Goal: Task Accomplishment & Management: Complete application form

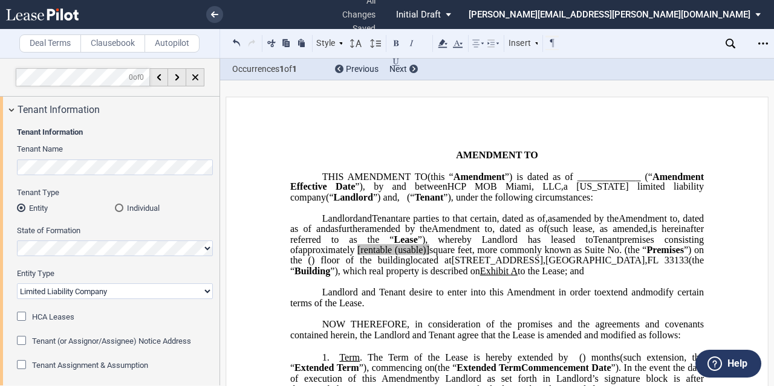
select select "limited liability company"
select select "number:0"
select select "number:8"
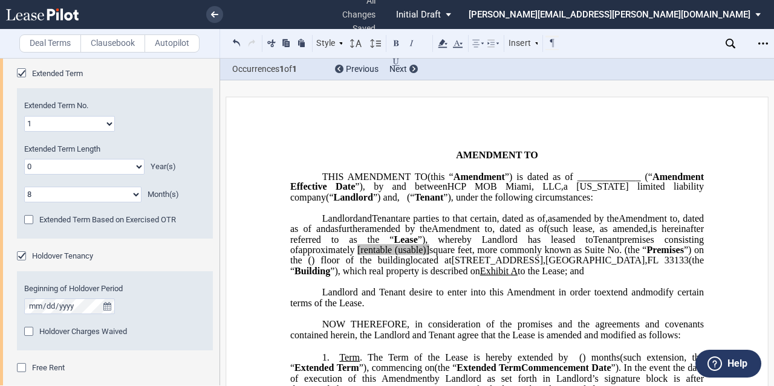
click at [447, 192] on span "HCP MOB Miami, LLC" at bounding box center [504, 186] width 114 height 11
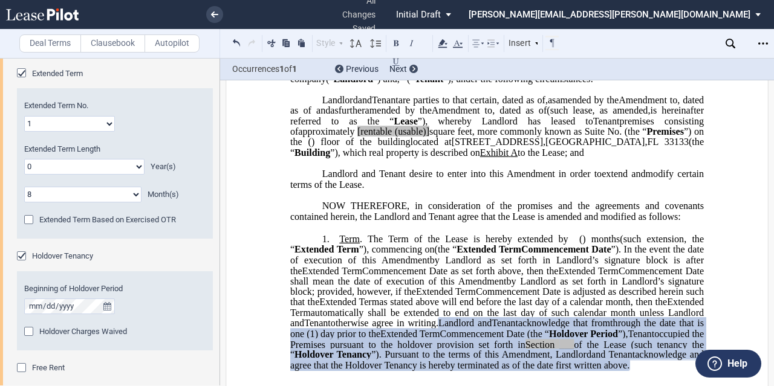
scroll to position [181, 0]
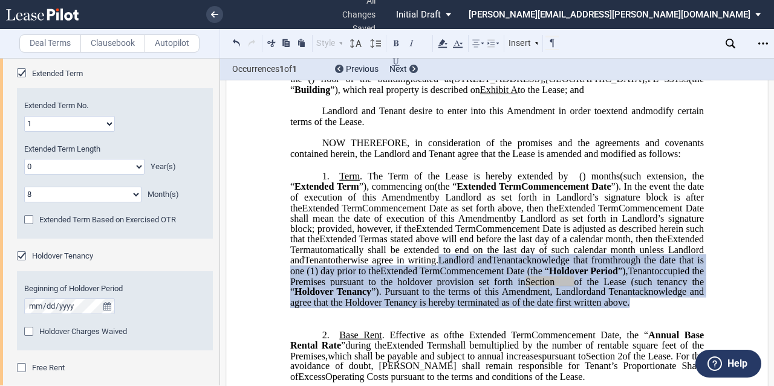
click at [54, 253] on span "Holdover Tenancy" at bounding box center [62, 255] width 61 height 9
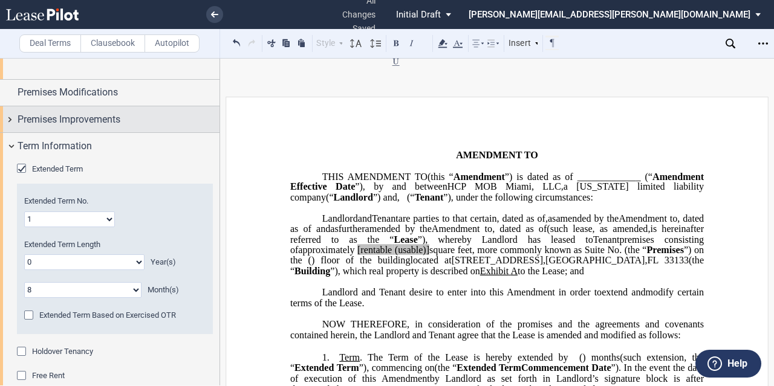
scroll to position [800, 0]
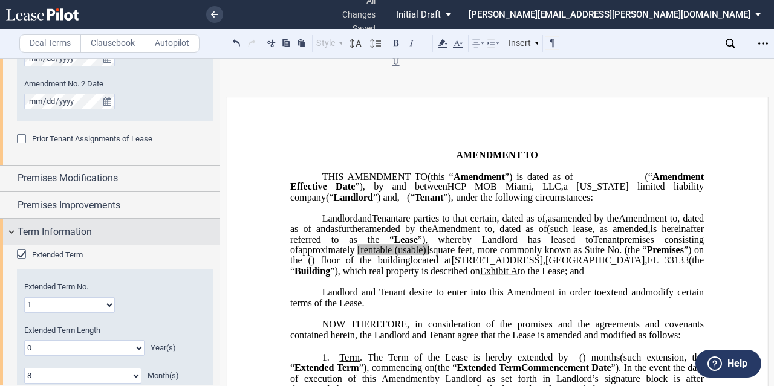
click at [115, 234] on div "Term Information" at bounding box center [119, 232] width 202 height 15
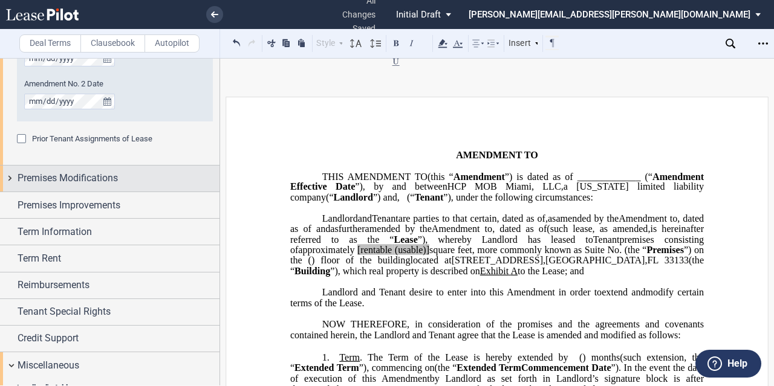
click at [108, 179] on span "Premises Modifications" at bounding box center [68, 178] width 100 height 15
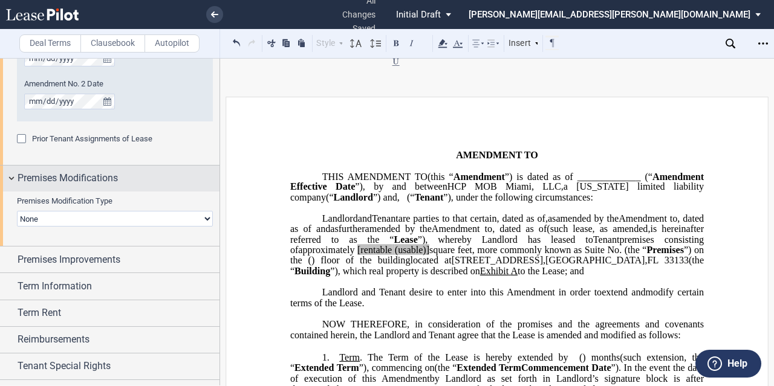
click at [108, 179] on span "Premises Modifications" at bounding box center [68, 178] width 100 height 15
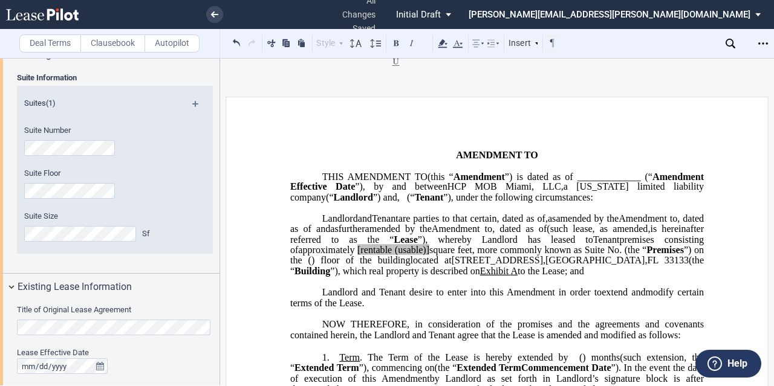
scroll to position [316, 0]
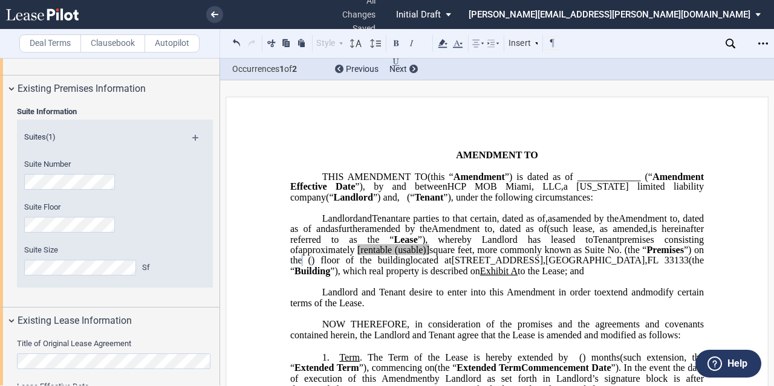
click at [87, 240] on div "Suite Floor" at bounding box center [98, 223] width 163 height 43
drag, startPoint x: 386, startPoint y: 290, endPoint x: 354, endPoint y: 292, distance: 32.1
click at [354, 266] on span "approximately ﻿ ﻿ [rentable (usable)] square feet, more commonly known as Suite…" at bounding box center [498, 255] width 416 height 21
click at [358, 256] on span "[rentable" at bounding box center [375, 250] width 34 height 11
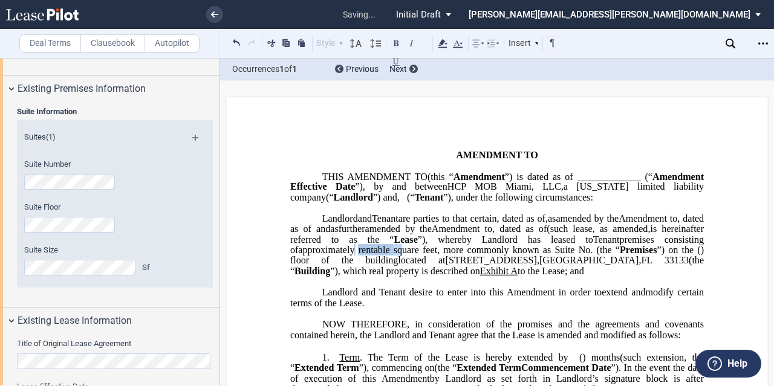
drag, startPoint x: 357, startPoint y: 288, endPoint x: 312, endPoint y: 291, distance: 44.2
click at [312, 266] on span "approximately ﻿ ﻿ rentable square feet, more commonly known as Suite No. ﻿ ﻿ (t…" at bounding box center [498, 255] width 416 height 21
click at [445, 47] on use at bounding box center [442, 43] width 9 height 8
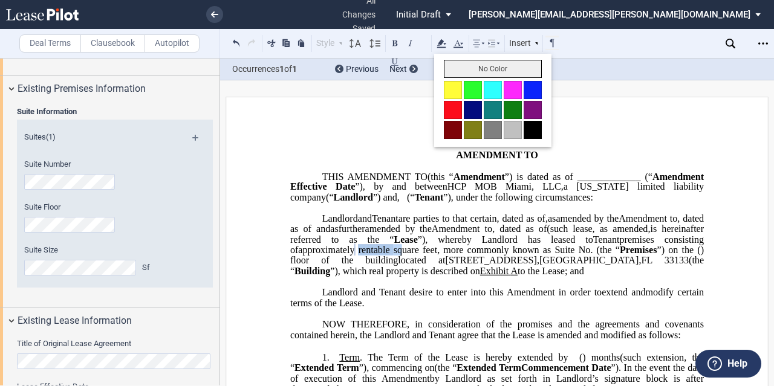
click at [470, 63] on button "No Color" at bounding box center [493, 69] width 98 height 18
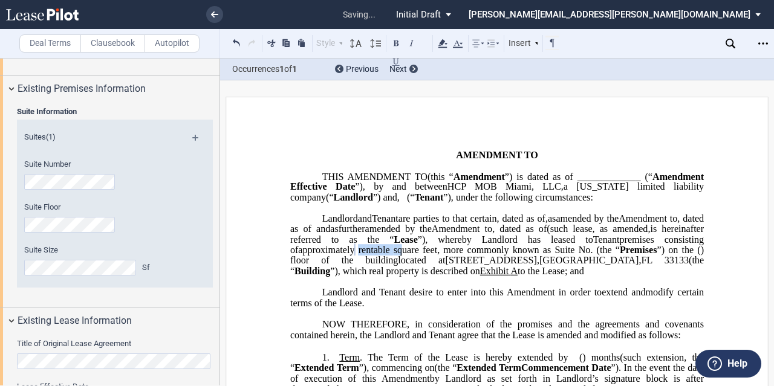
click at [576, 192] on span "Delaware" at bounding box center [602, 186] width 52 height 11
click at [626, 203] on p "THIS ﻿ ﻿ FIRST AMENDMENT TO ﻿ ﻿ (this “ ﻿ ﻿ First Amendment ”) is dated as of _…" at bounding box center [496, 187] width 413 height 31
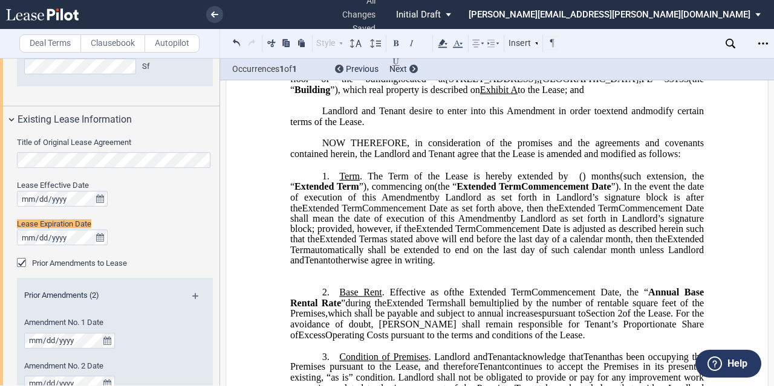
scroll to position [518, 0]
click at [379, 245] on span "Extended Term" at bounding box center [349, 239] width 60 height 11
click at [435, 266] on span "otherwise agree in writing." at bounding box center [383, 260] width 105 height 11
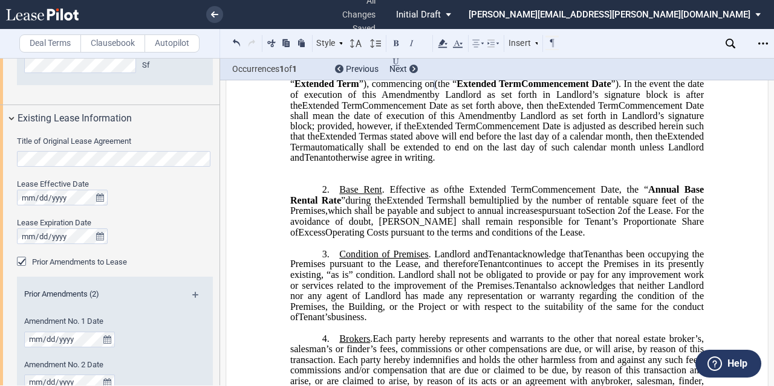
scroll to position [302, 0]
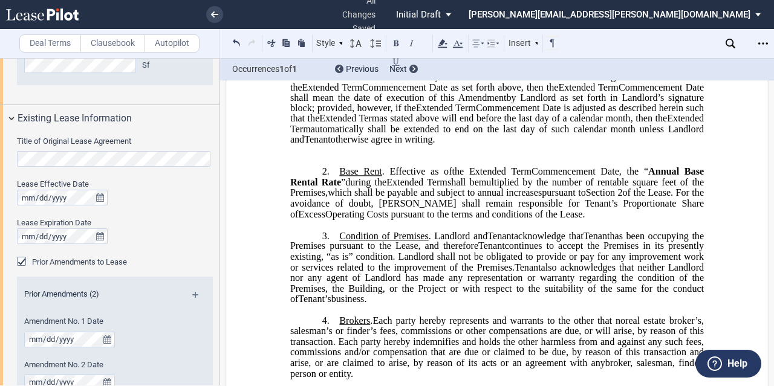
click at [452, 219] on span "Operating Costs pursuant to the terms and conditions of the Lease." at bounding box center [454, 213] width 259 height 11
click at [331, 145] on span "Tenant" at bounding box center [317, 139] width 27 height 11
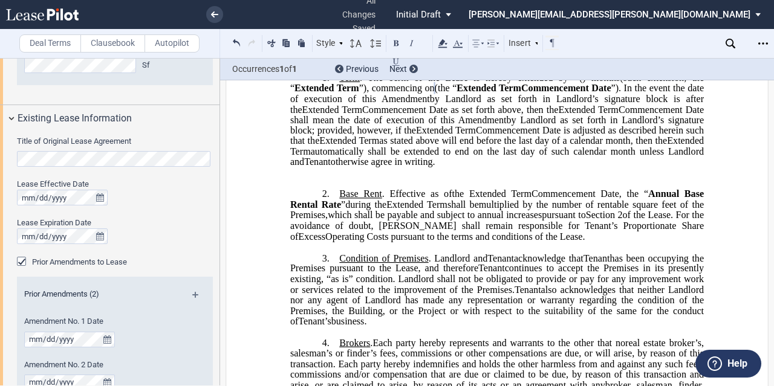
scroll to position [242, 0]
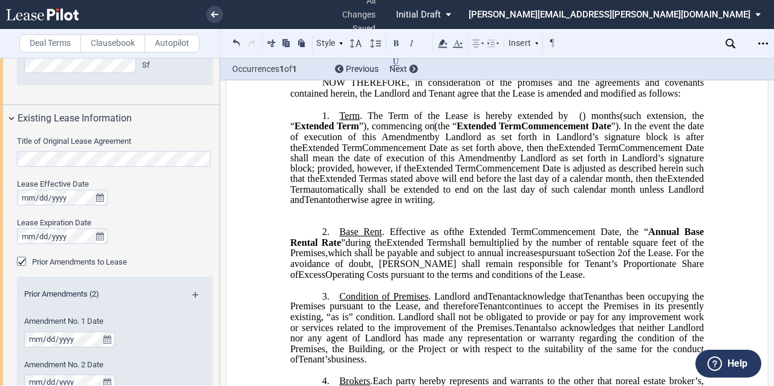
click at [462, 153] on span "Commencement Date as set forth above, then the" at bounding box center [460, 147] width 196 height 11
click at [445, 173] on span "by Landlord as set forth in Landlord’s signature block; provided, however, if t…" at bounding box center [498, 162] width 416 height 21
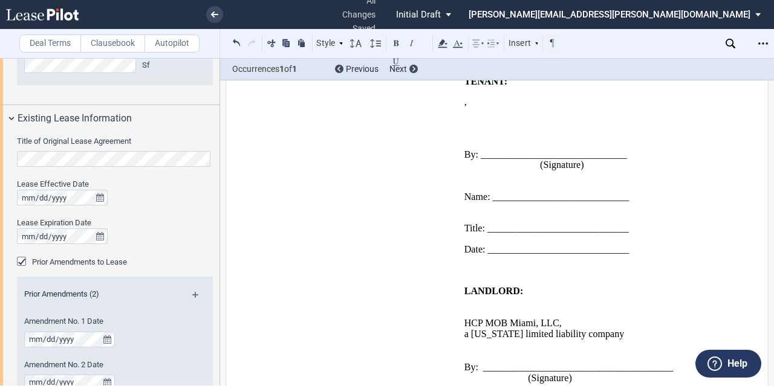
scroll to position [1476, 0]
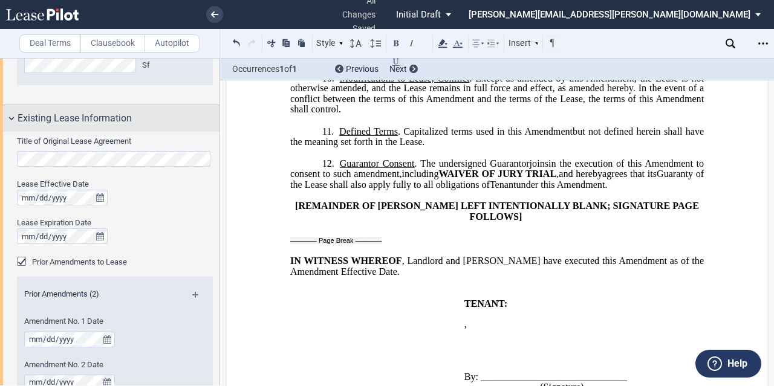
click at [143, 121] on div "Existing Lease Information" at bounding box center [119, 118] width 202 height 15
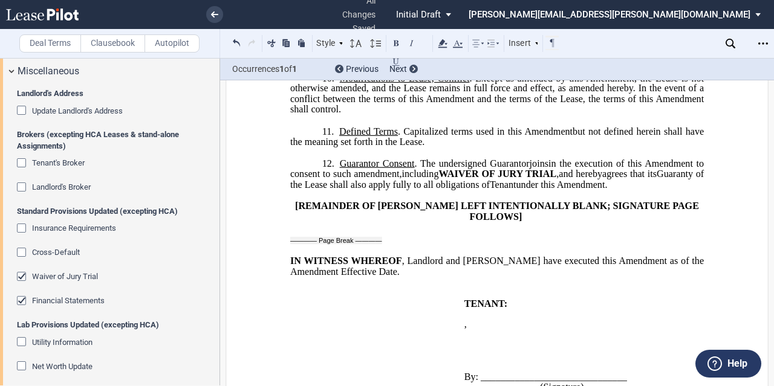
scroll to position [760, 0]
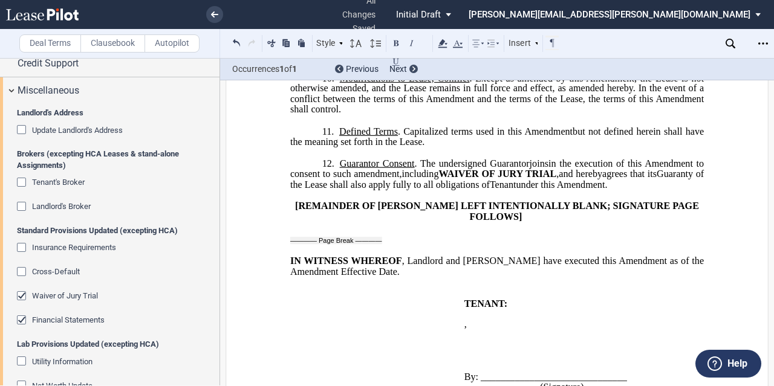
click at [103, 129] on span "Update Landlord's Address" at bounding box center [77, 130] width 91 height 9
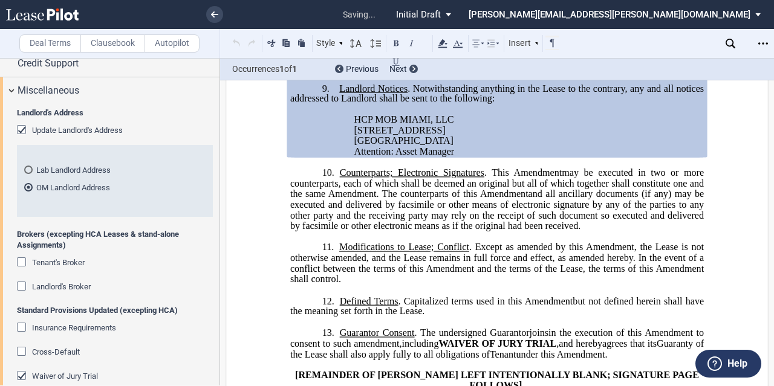
scroll to position [1369, 0]
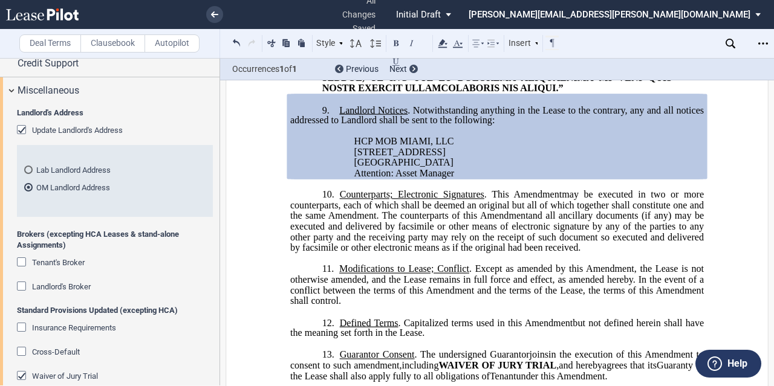
click at [39, 126] on span "Update Landlord's Address" at bounding box center [77, 130] width 91 height 9
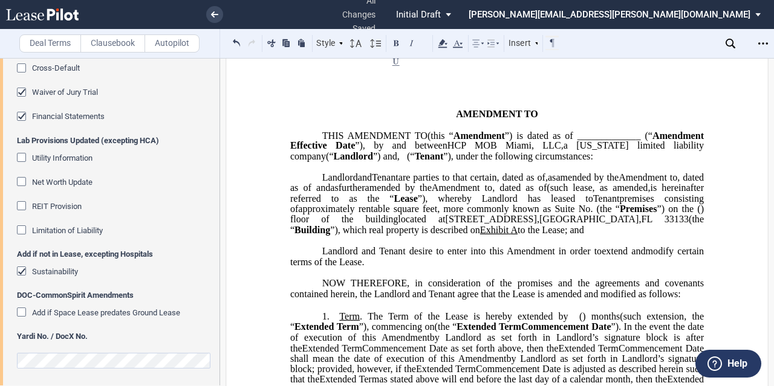
scroll to position [0, 0]
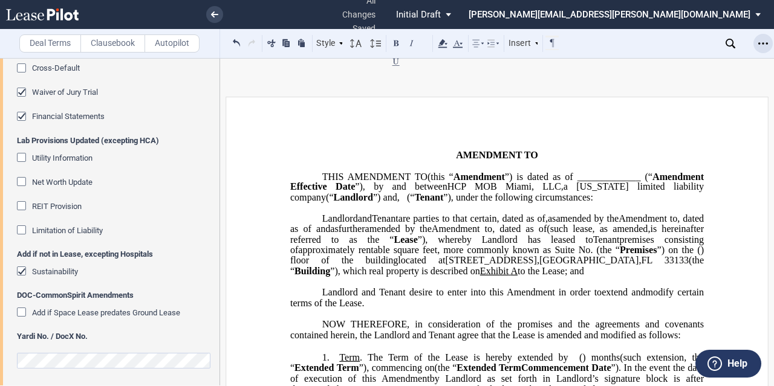
click at [760, 43] on icon "Open Lease options menu" at bounding box center [763, 44] width 10 height 10
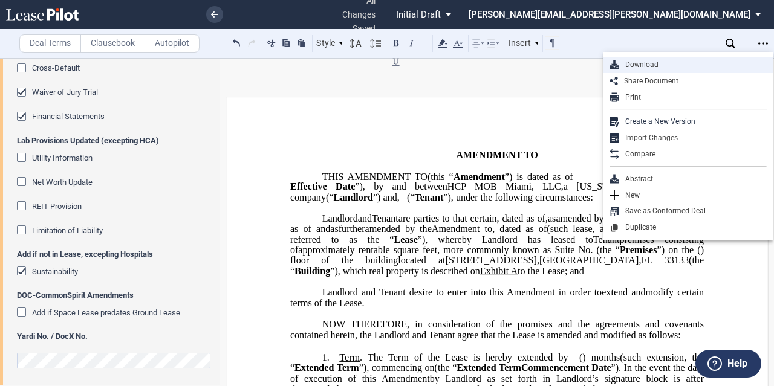
click at [661, 67] on div "Download" at bounding box center [692, 65] width 147 height 10
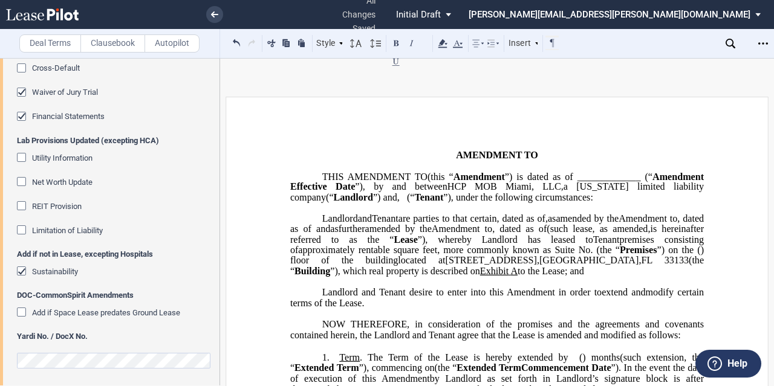
click at [447, 90] on div "Deal Terms Clausebook Autopilot Style 1. Section (a) Subsection (a) Subsection …" at bounding box center [387, 222] width 774 height 328
click at [215, 9] on link at bounding box center [214, 14] width 17 height 17
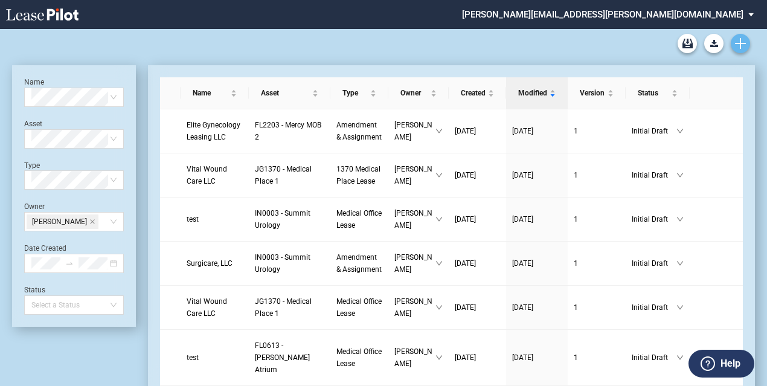
click at [737, 44] on use "Create new document" at bounding box center [740, 43] width 11 height 11
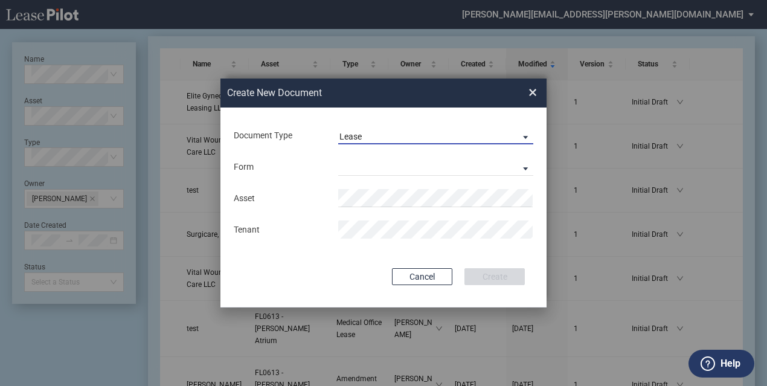
click at [383, 135] on span "Lease" at bounding box center [426, 137] width 173 height 12
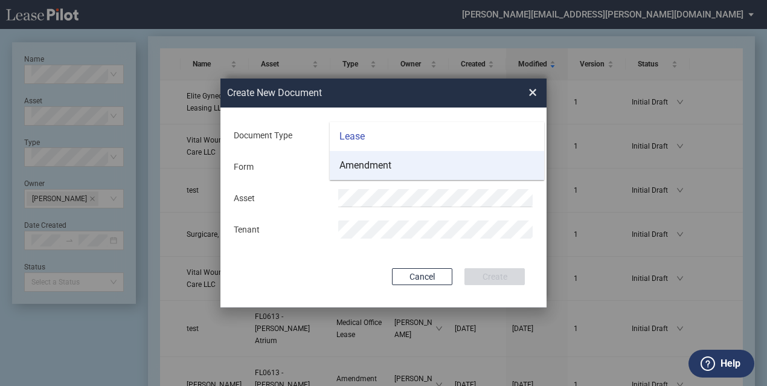
click at [364, 163] on div "Amendment" at bounding box center [366, 165] width 52 height 13
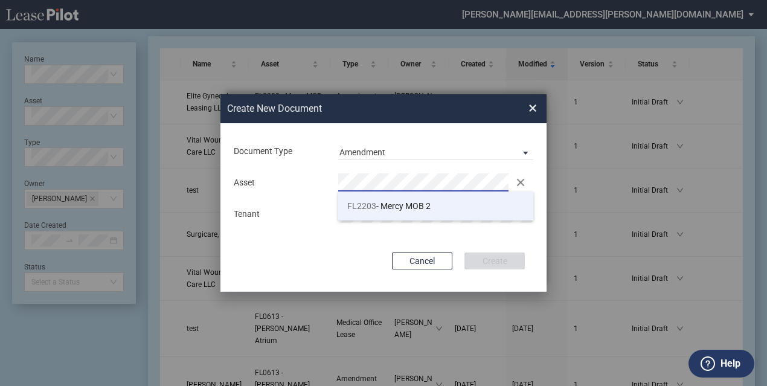
click at [366, 209] on span "FL2203" at bounding box center [361, 206] width 29 height 10
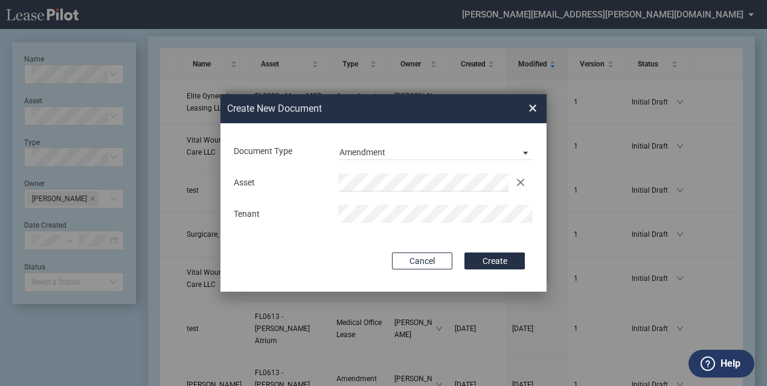
click at [332, 213] on div "Create New ..." at bounding box center [436, 214] width 209 height 18
click at [491, 258] on button "Create" at bounding box center [495, 261] width 60 height 17
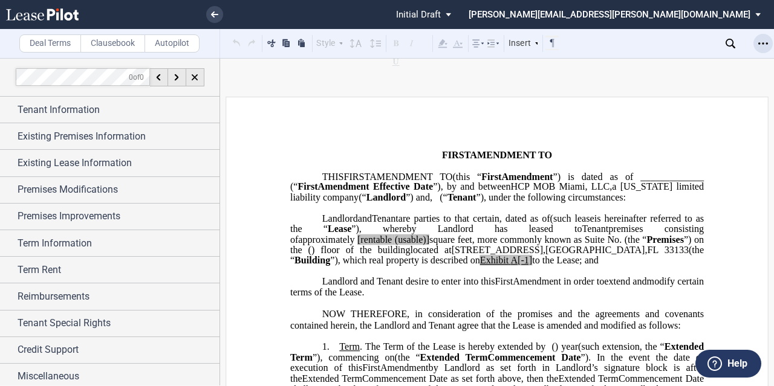
click at [757, 40] on div "Open Lease options menu" at bounding box center [762, 43] width 19 height 19
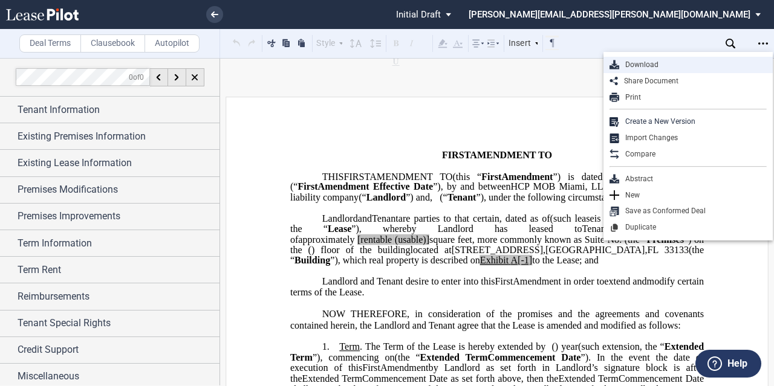
click at [694, 61] on div "Download" at bounding box center [692, 65] width 147 height 10
